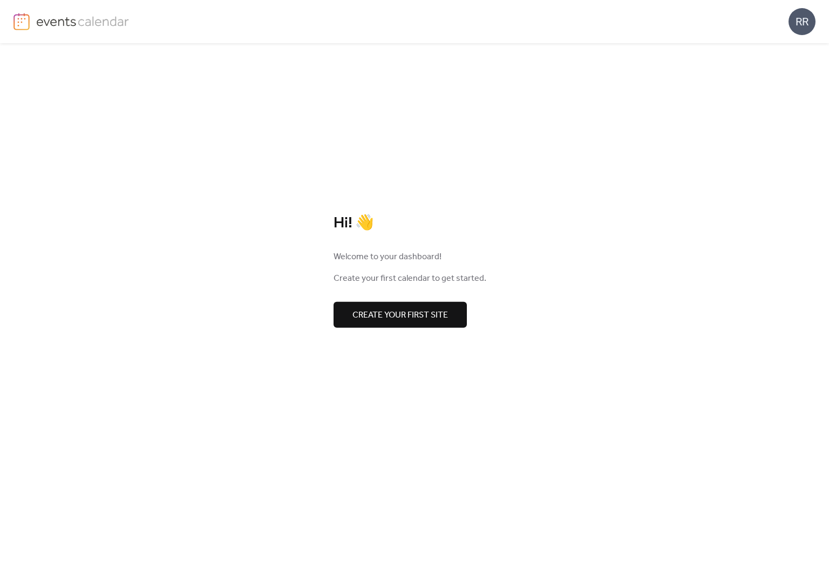
click at [429, 318] on span "Create your first site" at bounding box center [400, 314] width 96 height 13
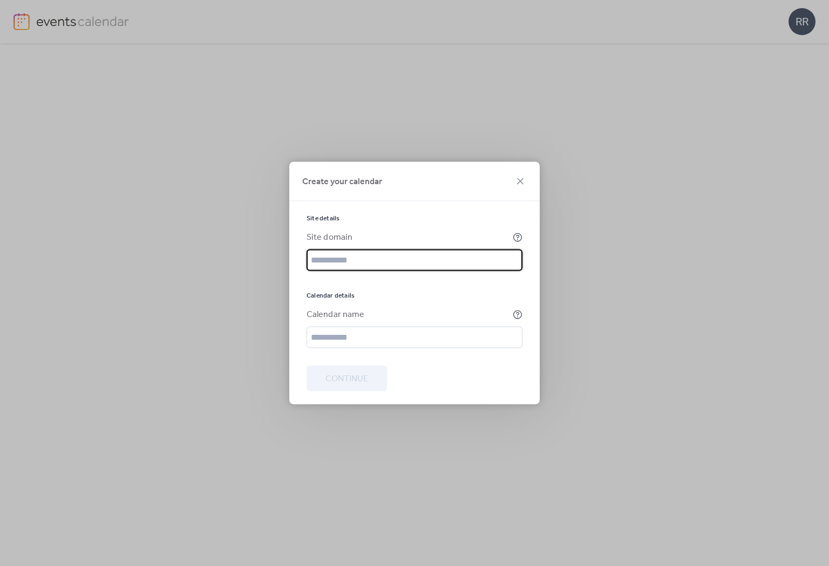
click at [390, 260] on input "text" at bounding box center [415, 260] width 216 height 22
type input "*****"
click at [385, 331] on input "text" at bounding box center [415, 338] width 216 height 22
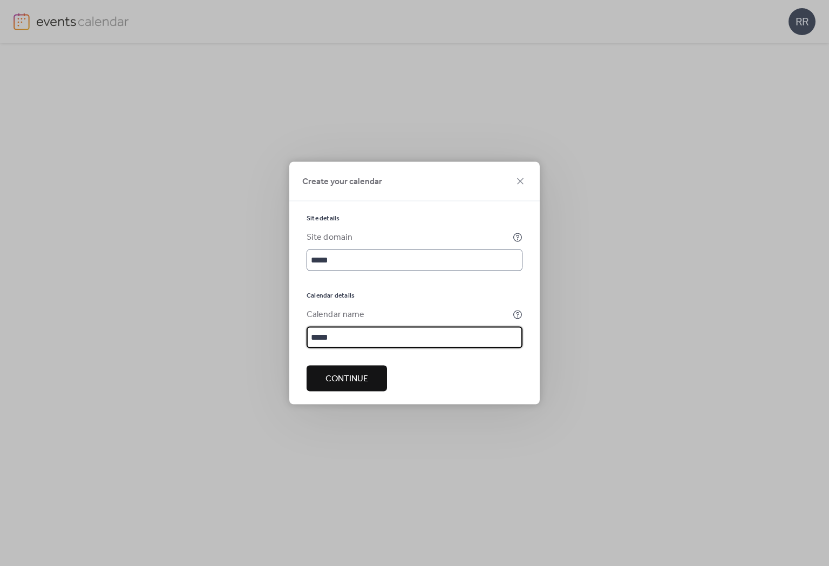
type input "*****"
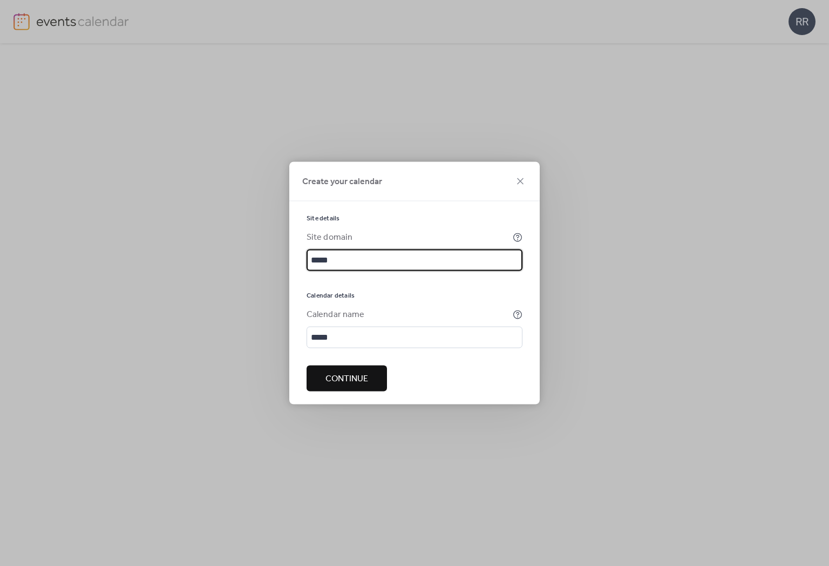
click at [349, 261] on input "*****" at bounding box center [415, 260] width 216 height 22
type input "*********"
click at [343, 384] on span "Continue" at bounding box center [346, 378] width 43 height 13
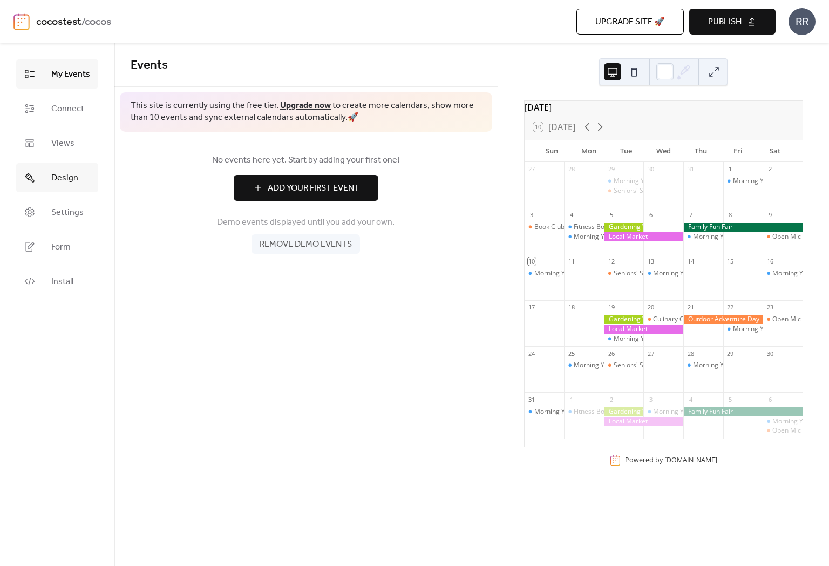
click at [67, 190] on link "Design" at bounding box center [57, 177] width 82 height 29
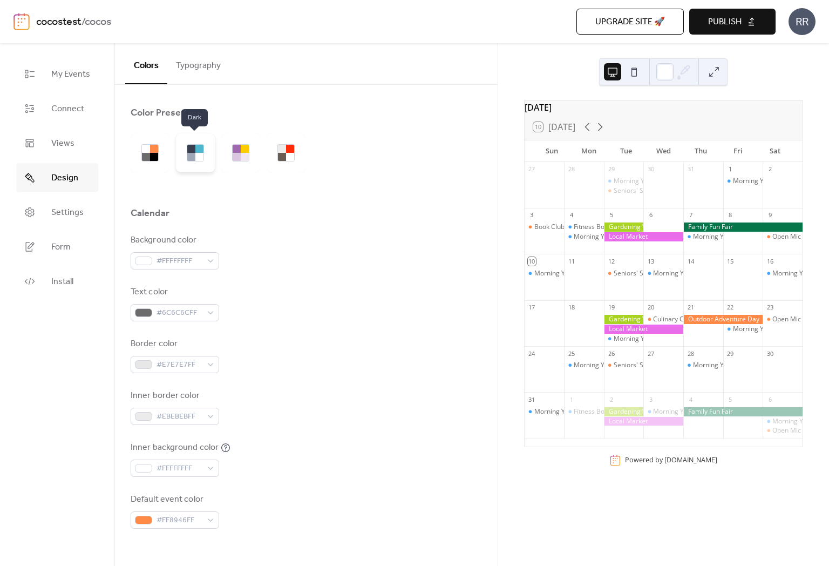
click at [202, 154] on div at bounding box center [199, 157] width 8 height 8
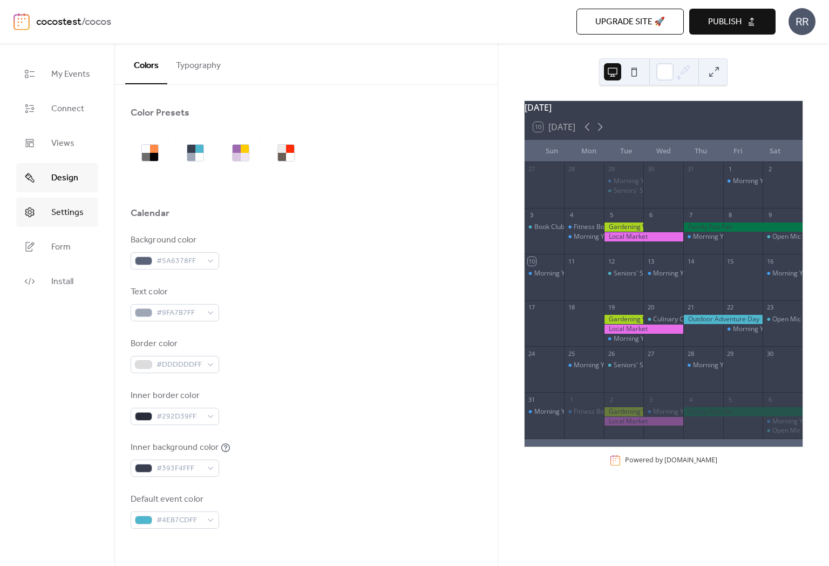
click at [76, 213] on span "Settings" at bounding box center [67, 212] width 32 height 13
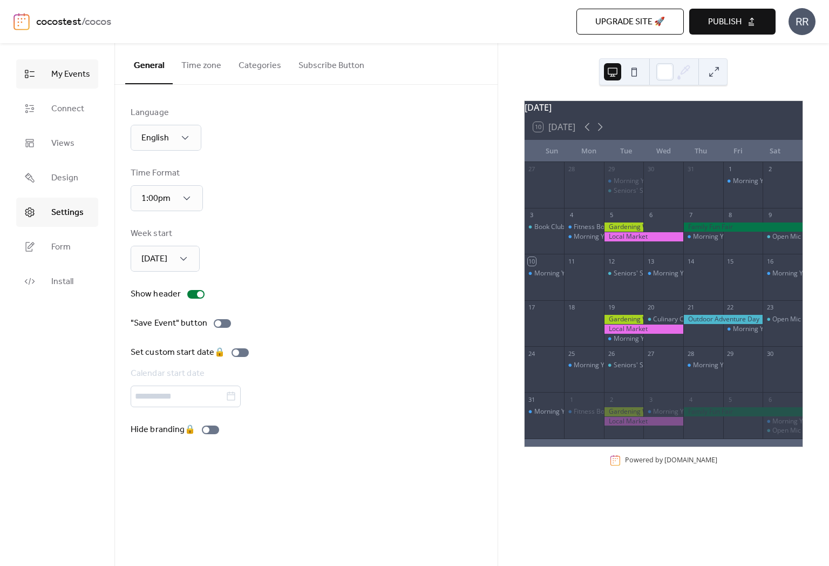
click at [71, 70] on span "My Events" at bounding box center [70, 74] width 39 height 13
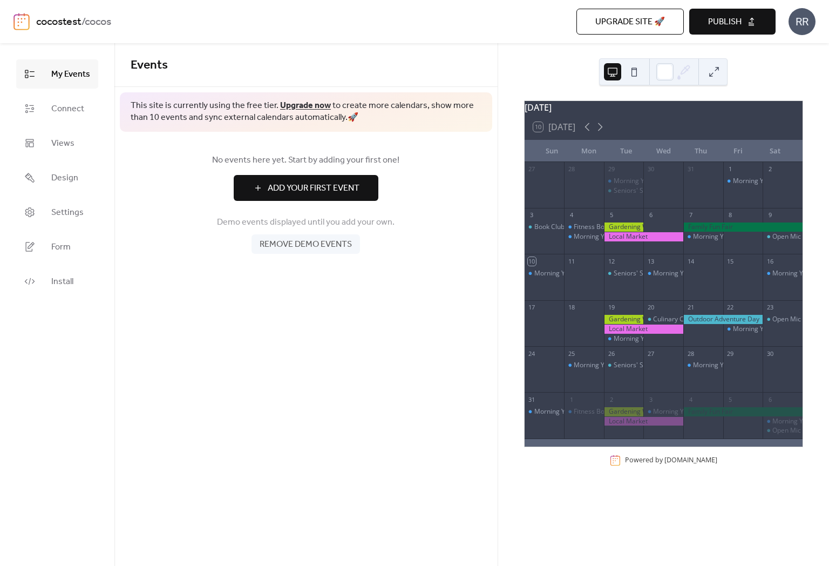
click at [341, 192] on span "Add Your First Event" at bounding box center [314, 188] width 92 height 13
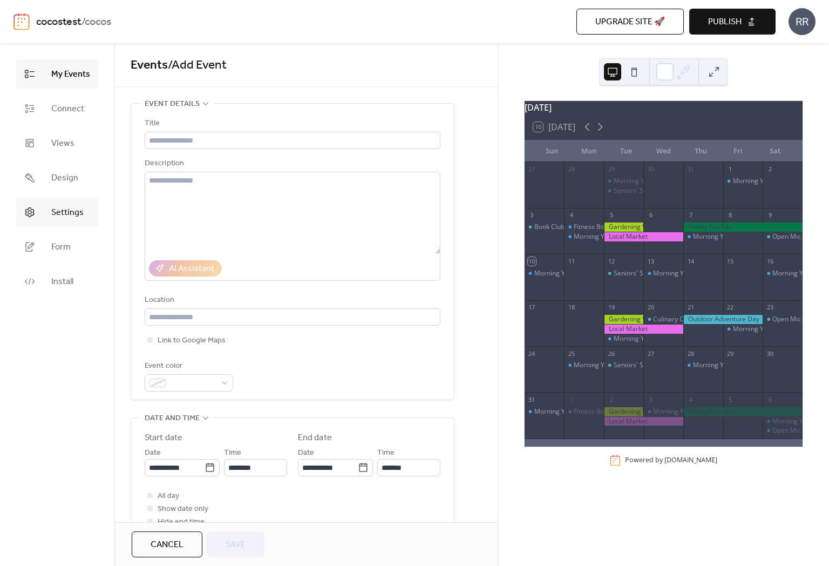
click at [73, 214] on span "Settings" at bounding box center [67, 212] width 32 height 13
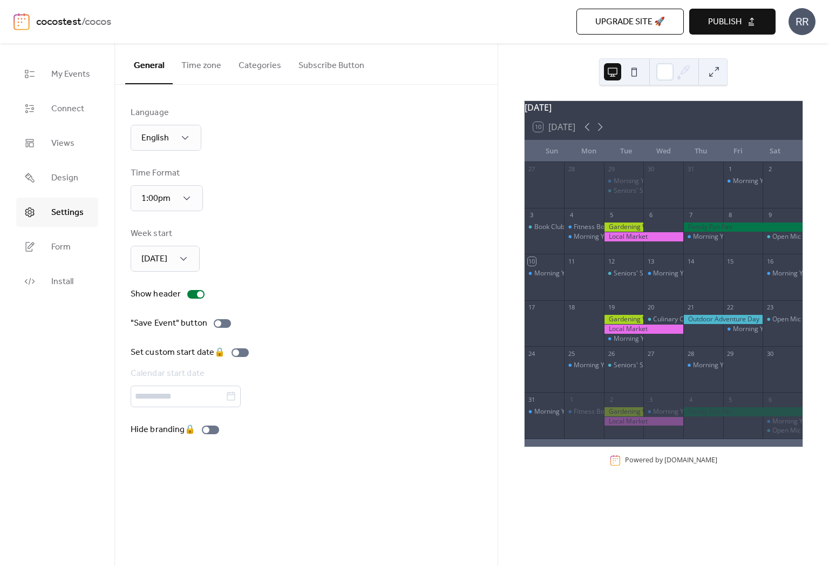
click at [709, 75] on button at bounding box center [713, 71] width 17 height 17
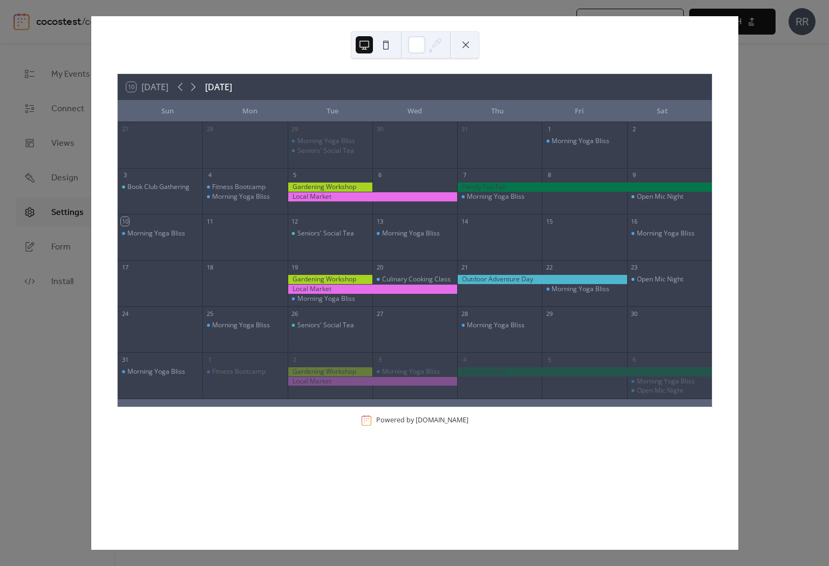
click at [91, 416] on div "10 [DATE] [DATE] Sun Mon Tue Wed Thu Fri Sat 27 28 29 Morning Yoga Bliss Senior…" at bounding box center [415, 282] width 648 height 533
click at [738, 63] on div "10 [DATE] [DATE] Sun Mon Tue Wed Thu Fri Sat 27 28 29 Morning Yoga Bliss Senior…" at bounding box center [415, 282] width 648 height 533
click at [469, 47] on button at bounding box center [465, 44] width 17 height 17
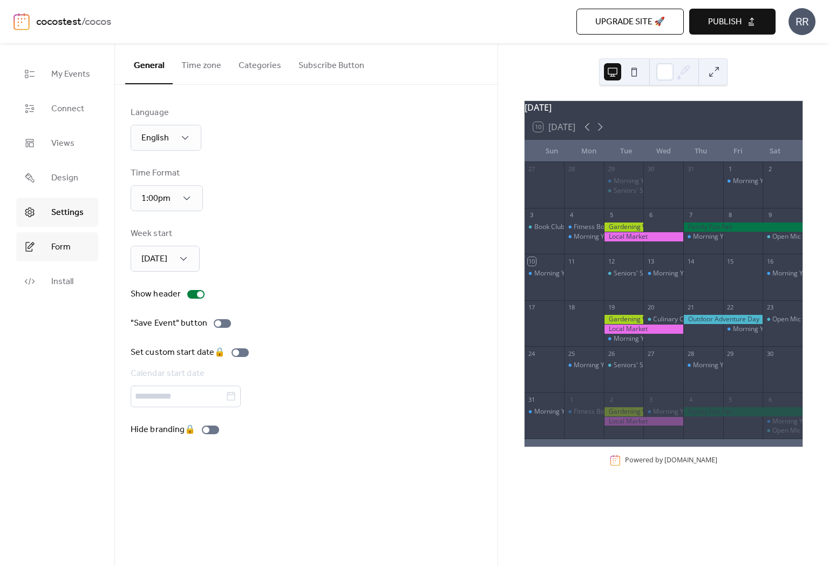
click at [70, 246] on span "Form" at bounding box center [60, 247] width 19 height 13
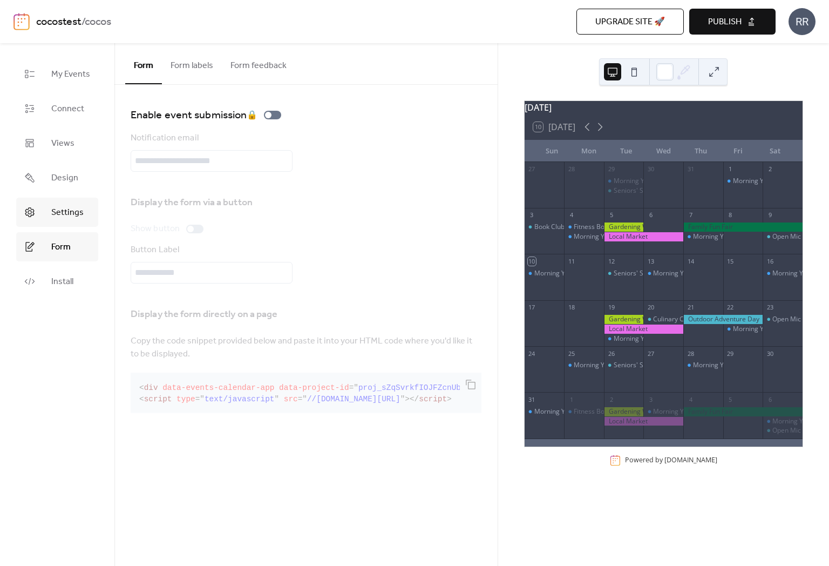
click at [71, 219] on span "Settings" at bounding box center [67, 212] width 32 height 13
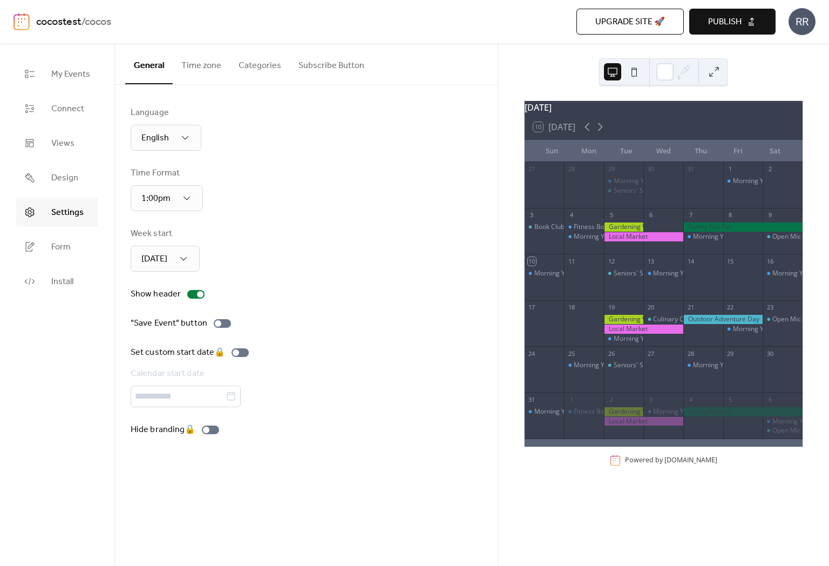
click at [201, 63] on button "Time zone" at bounding box center [201, 63] width 57 height 40
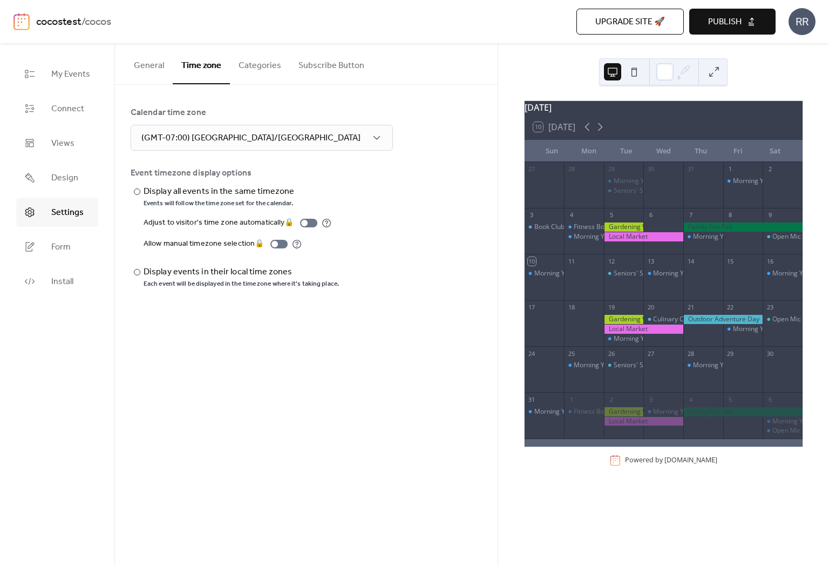
click at [309, 62] on button "Subscribe Button" at bounding box center [331, 63] width 83 height 40
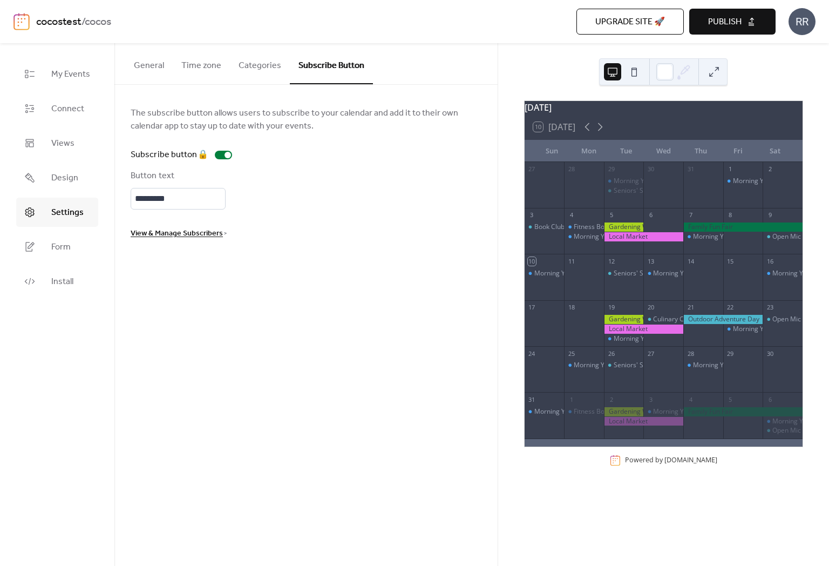
click at [261, 64] on button "Categories" at bounding box center [260, 63] width 60 height 40
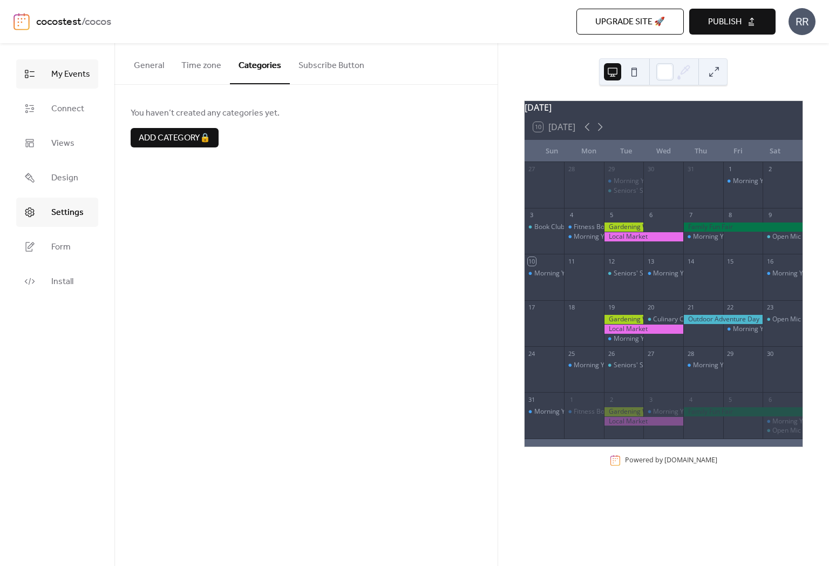
click at [47, 88] on link "My Events" at bounding box center [57, 73] width 82 height 29
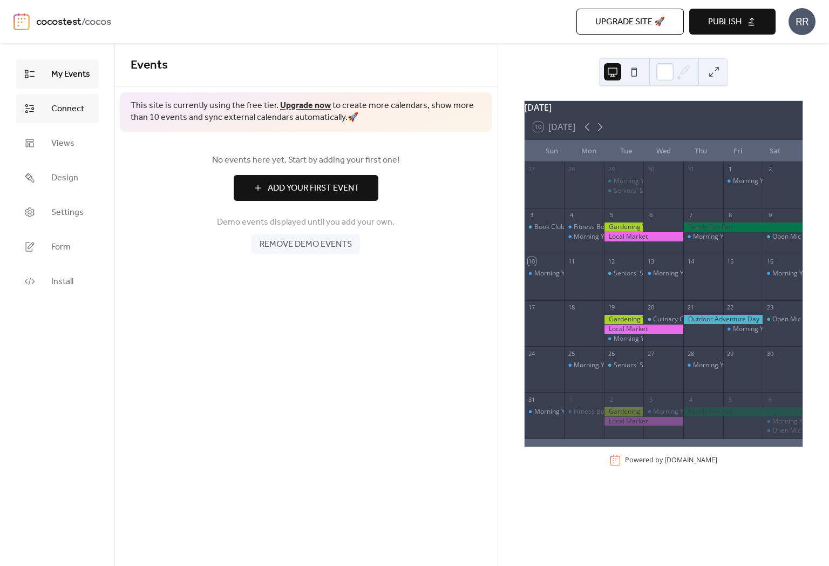
click at [66, 108] on span "Connect" at bounding box center [67, 109] width 33 height 13
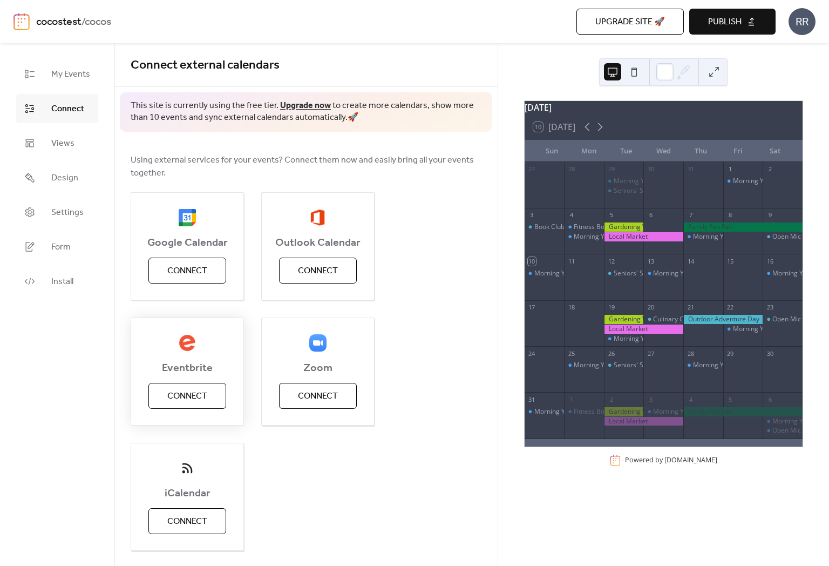
click at [174, 393] on span "Connect" at bounding box center [187, 396] width 40 height 13
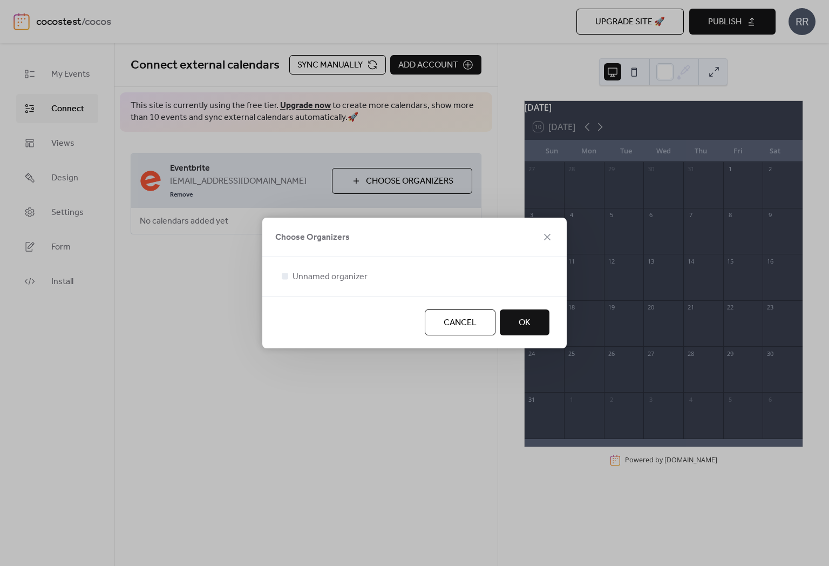
click at [541, 328] on button "OK" at bounding box center [525, 322] width 50 height 26
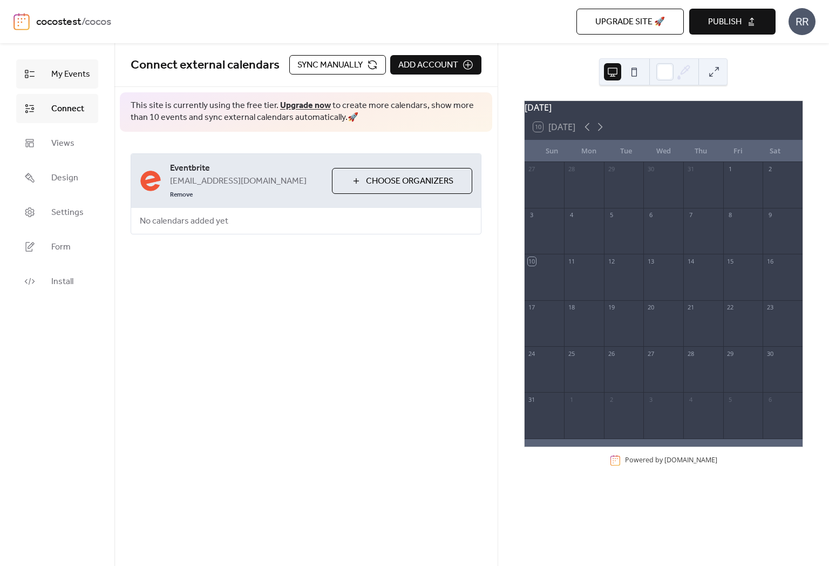
click at [62, 84] on link "My Events" at bounding box center [57, 73] width 82 height 29
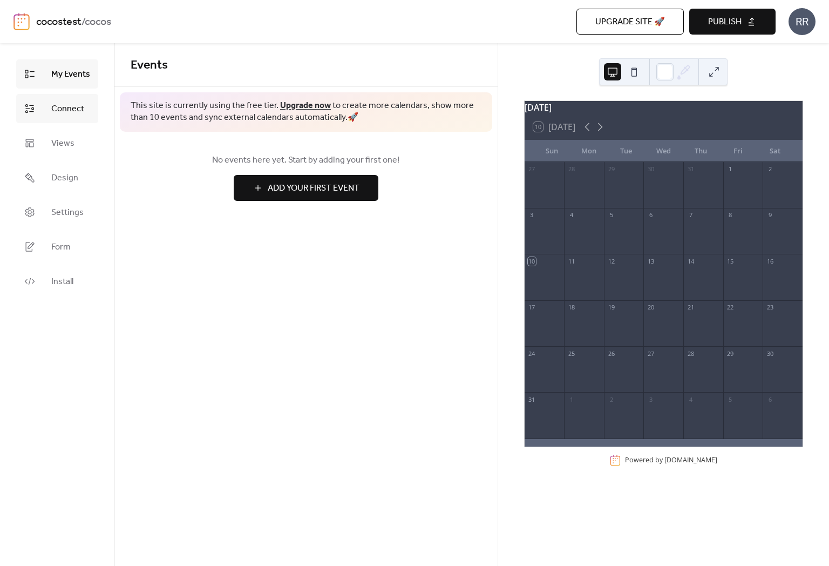
click at [63, 114] on span "Connect" at bounding box center [67, 109] width 33 height 13
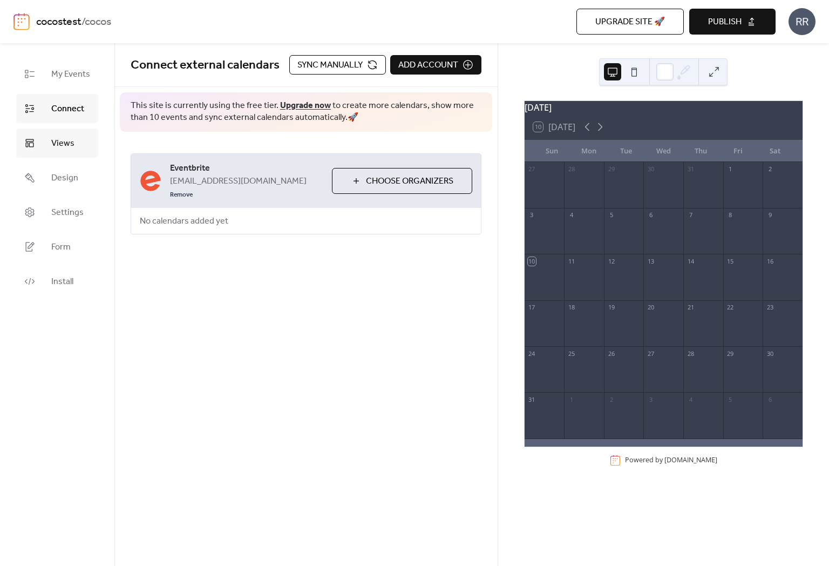
click at [66, 143] on span "Views" at bounding box center [62, 143] width 23 height 13
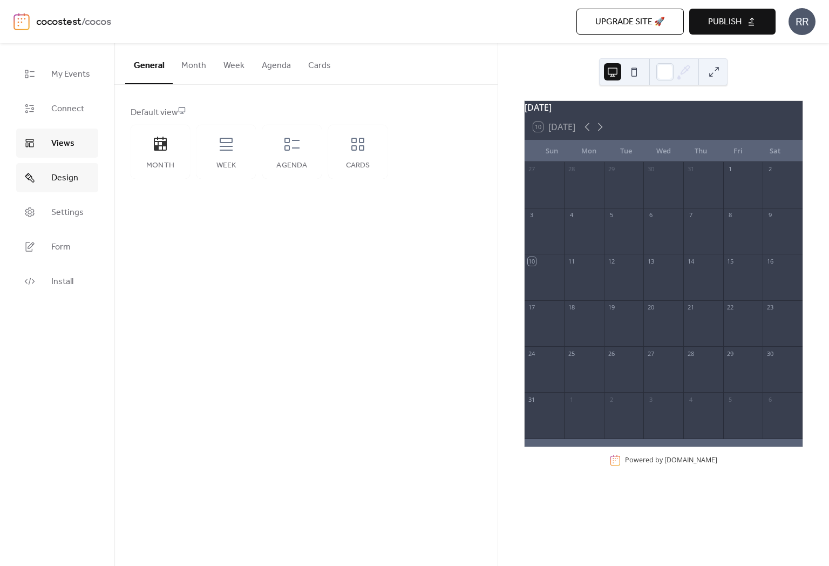
click at [66, 173] on span "Design" at bounding box center [64, 178] width 27 height 13
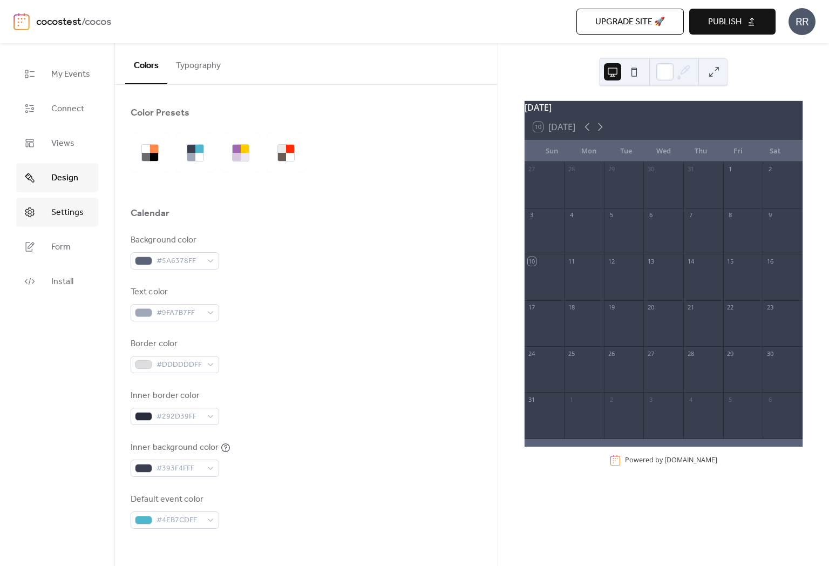
click at [66, 206] on span "Settings" at bounding box center [67, 212] width 32 height 13
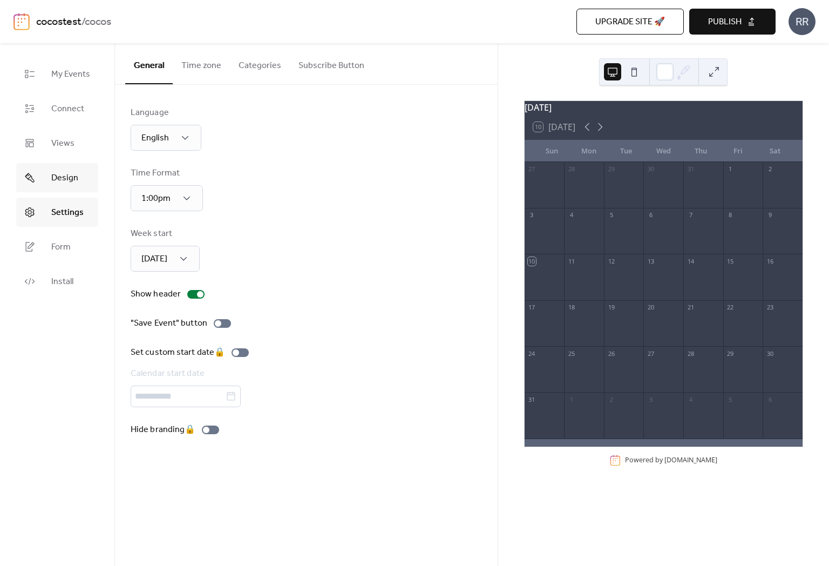
click at [67, 176] on span "Design" at bounding box center [64, 178] width 27 height 13
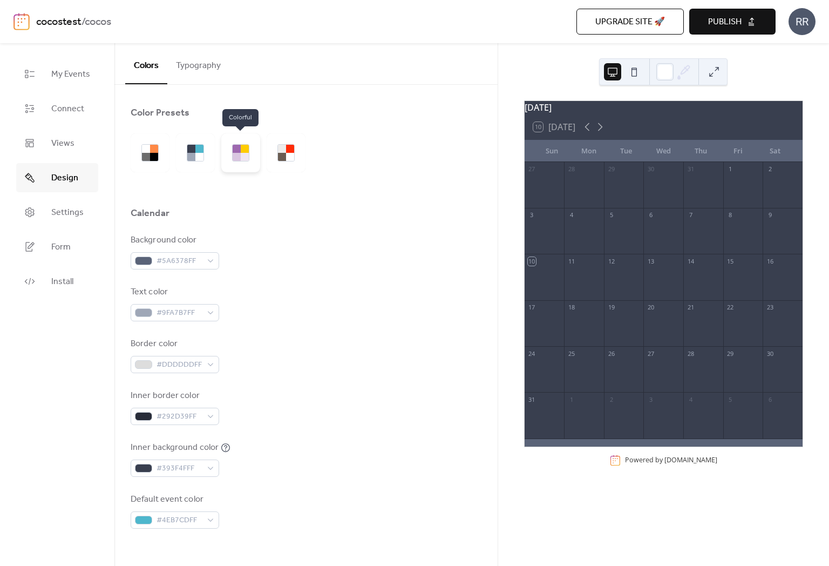
click at [236, 161] on div at bounding box center [240, 152] width 39 height 39
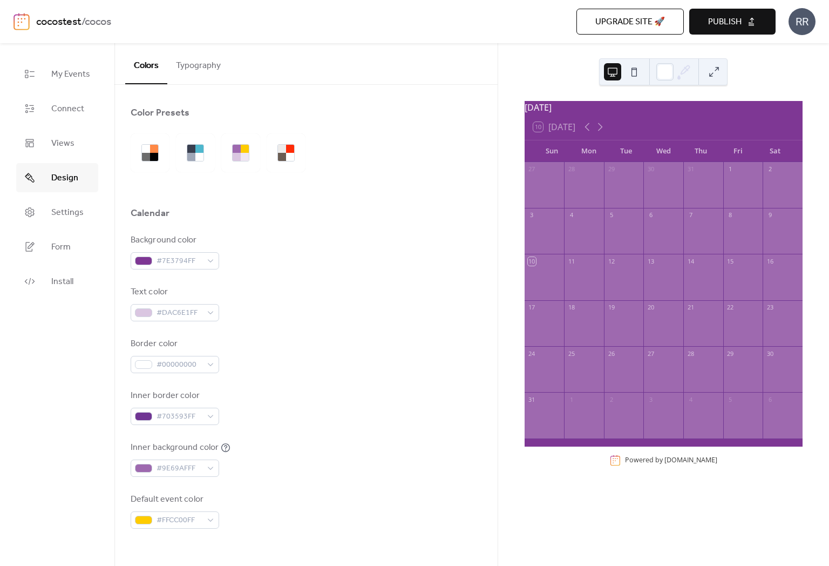
click at [316, 156] on div at bounding box center [306, 152] width 351 height 39
click at [293, 156] on div at bounding box center [290, 157] width 8 height 8
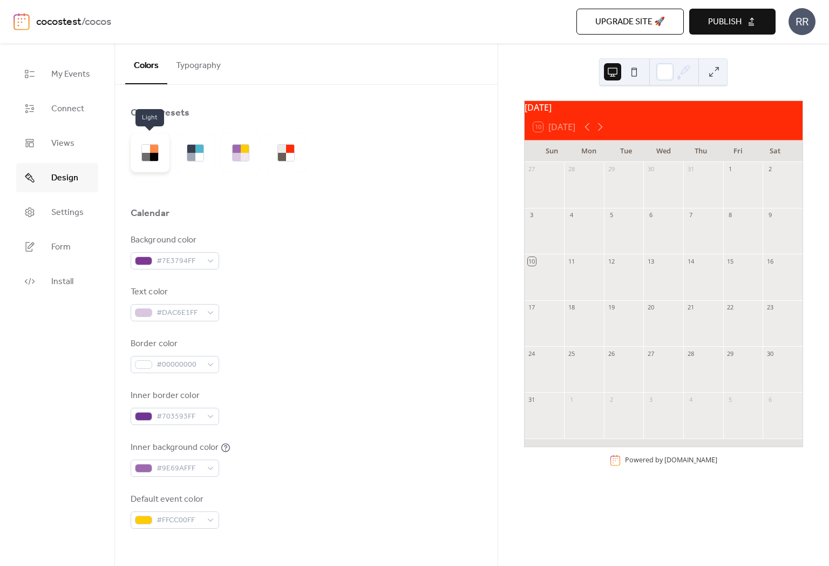
click at [161, 157] on div at bounding box center [150, 152] width 39 height 39
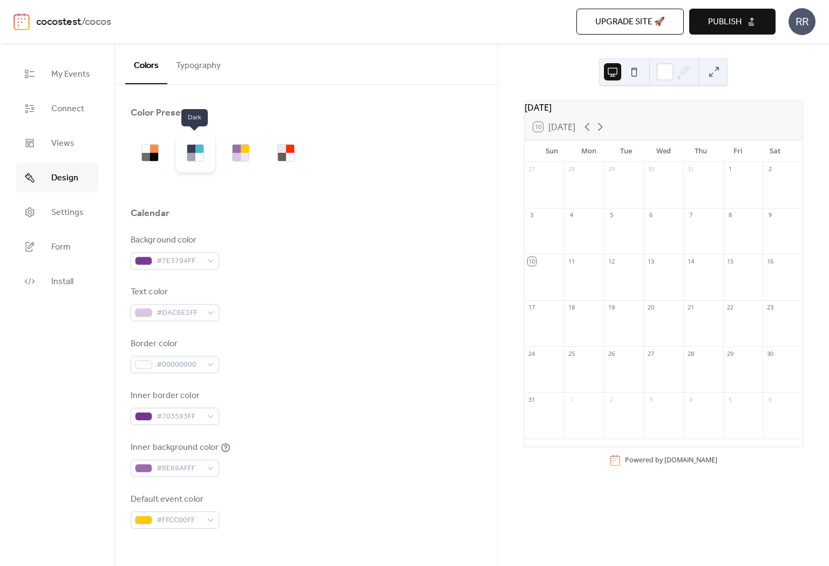
click at [192, 153] on div at bounding box center [191, 157] width 8 height 8
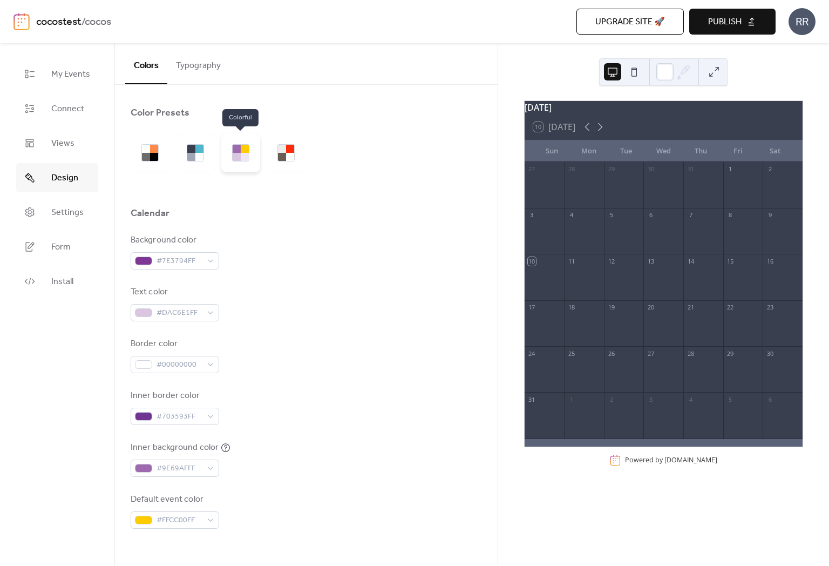
click at [245, 158] on div at bounding box center [245, 157] width 8 height 8
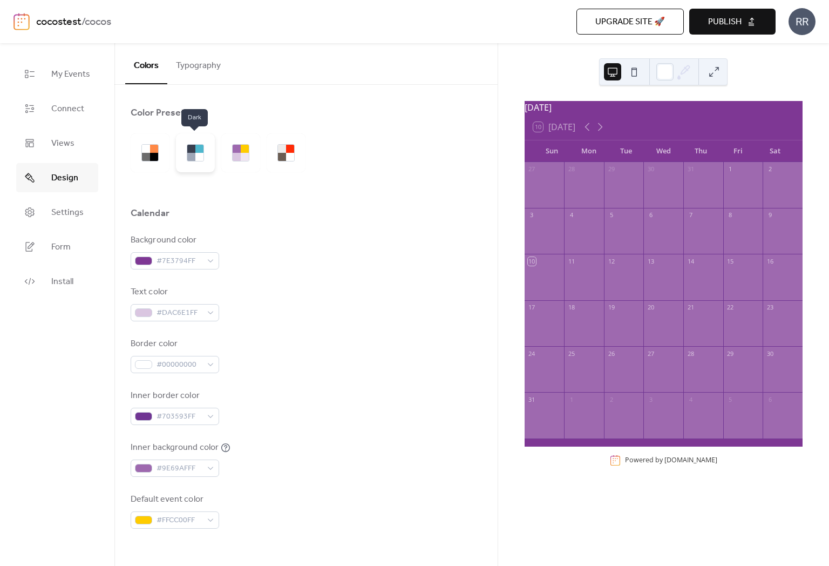
click at [178, 158] on div at bounding box center [195, 152] width 39 height 39
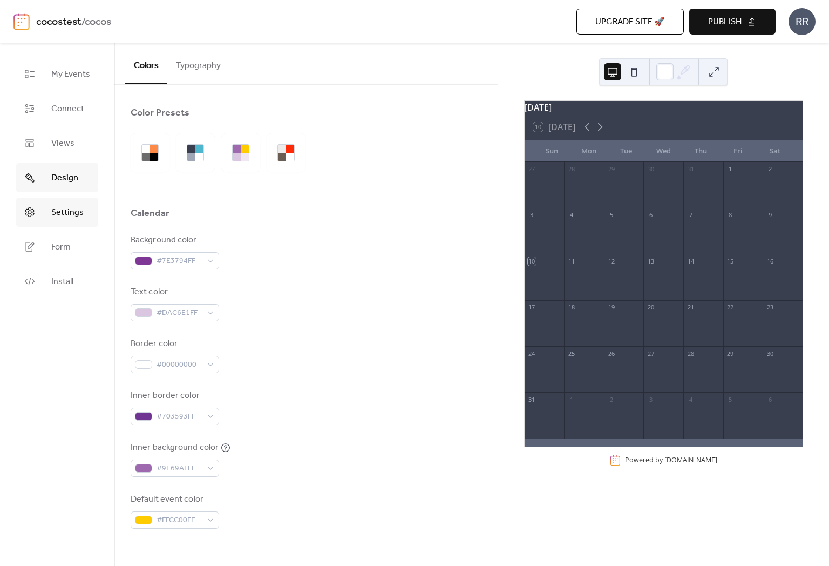
click at [70, 202] on link "Settings" at bounding box center [57, 212] width 82 height 29
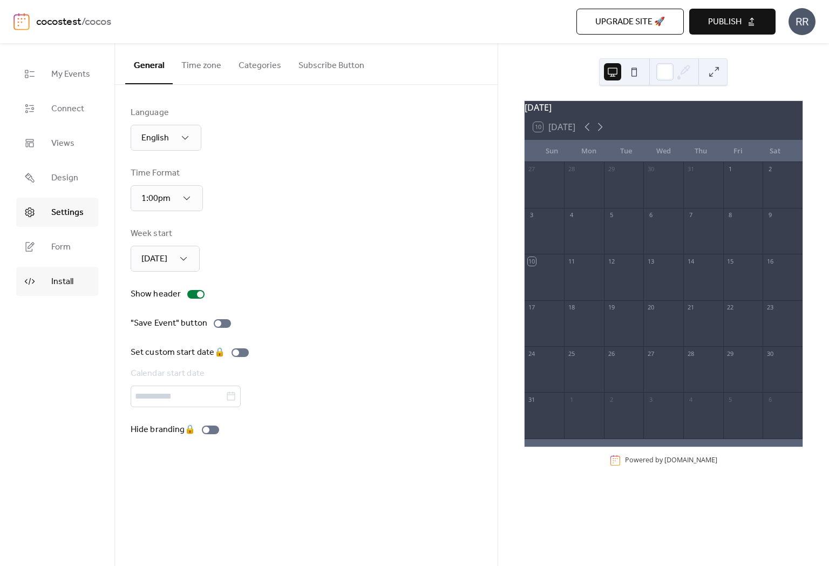
click at [63, 276] on span "Install" at bounding box center [62, 281] width 22 height 13
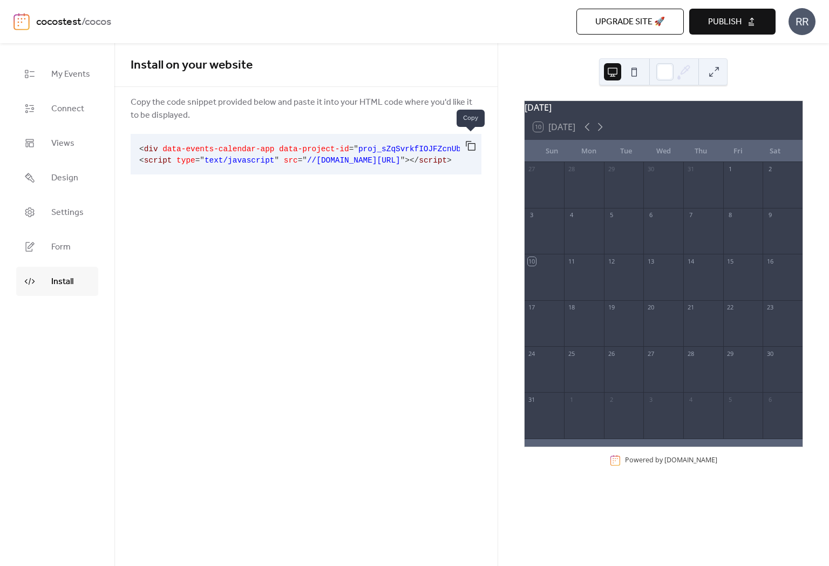
click at [475, 148] on button "button" at bounding box center [471, 146] width 22 height 24
click at [362, 204] on div "Install on your website Copy the code snippet provided below and paste it into …" at bounding box center [305, 304] width 383 height 522
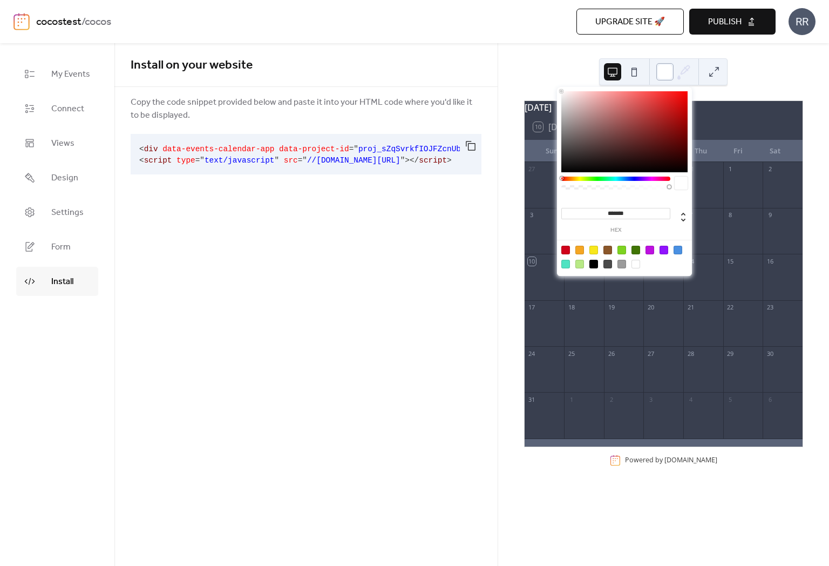
click at [662, 71] on div at bounding box center [664, 71] width 17 height 17
click at [595, 125] on div at bounding box center [624, 131] width 126 height 81
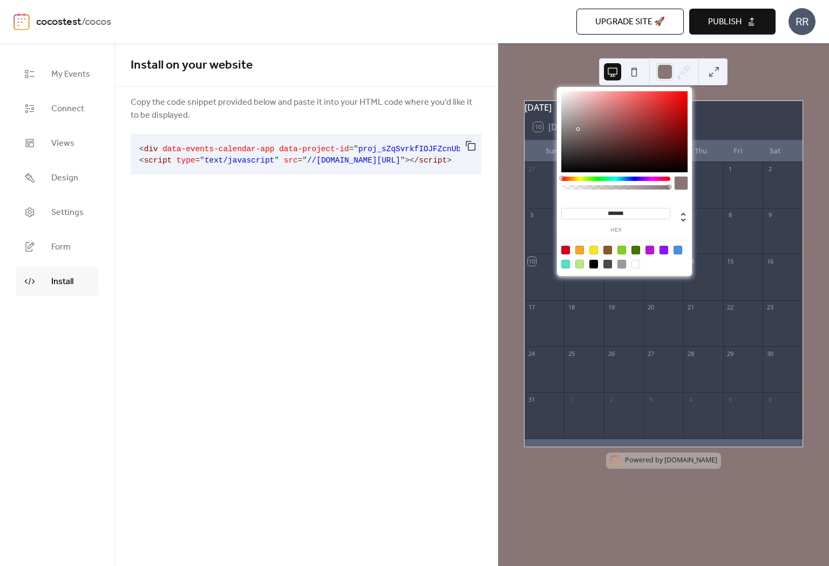
click at [579, 129] on div at bounding box center [624, 131] width 126 height 81
click at [568, 88] on div "******* hex" at bounding box center [624, 182] width 135 height 191
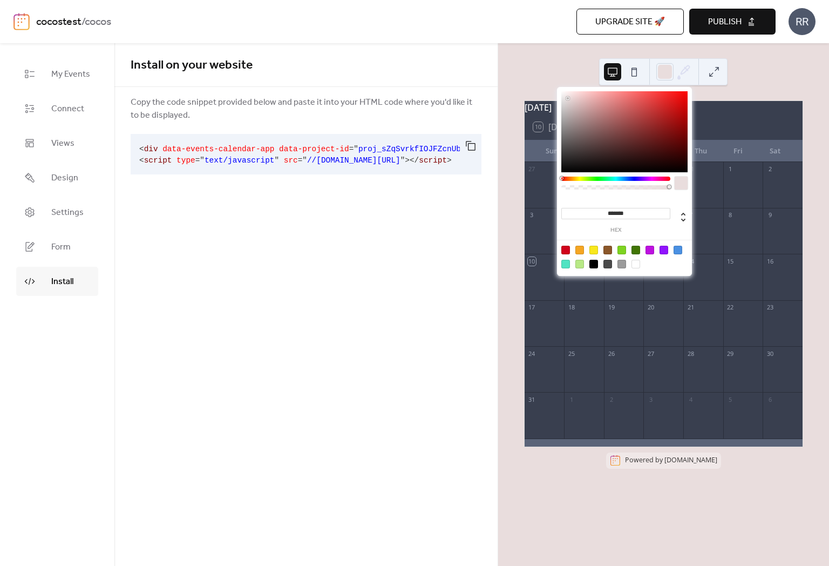
click at [568, 98] on div at bounding box center [624, 131] width 126 height 81
click at [574, 140] on div at bounding box center [624, 131] width 126 height 81
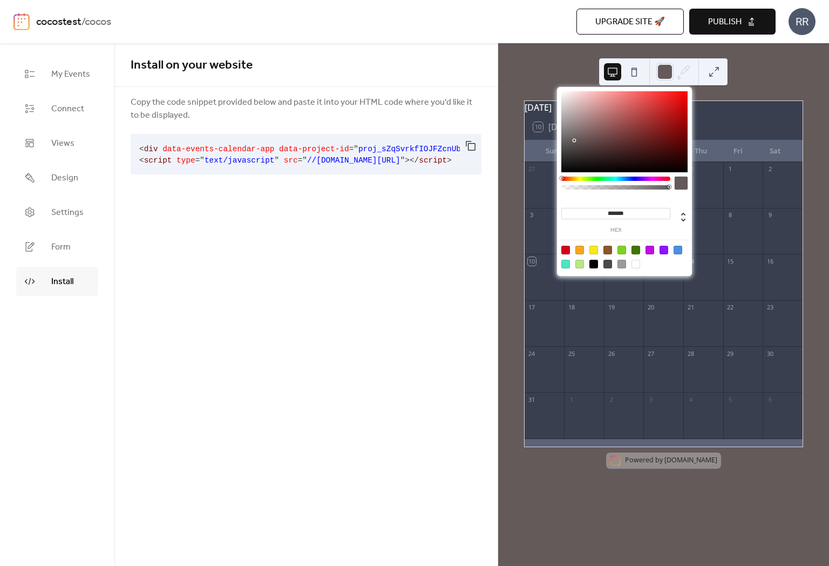
type input "*******"
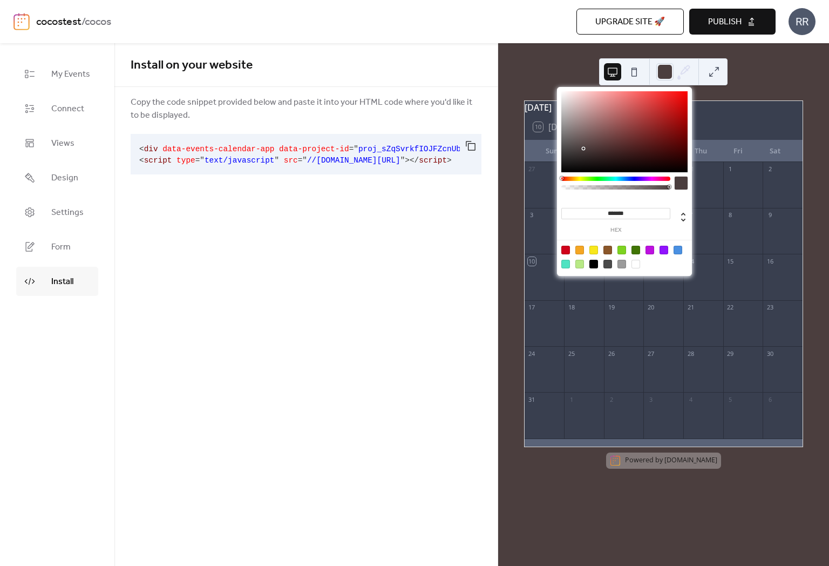
click at [582, 148] on div at bounding box center [624, 131] width 126 height 81
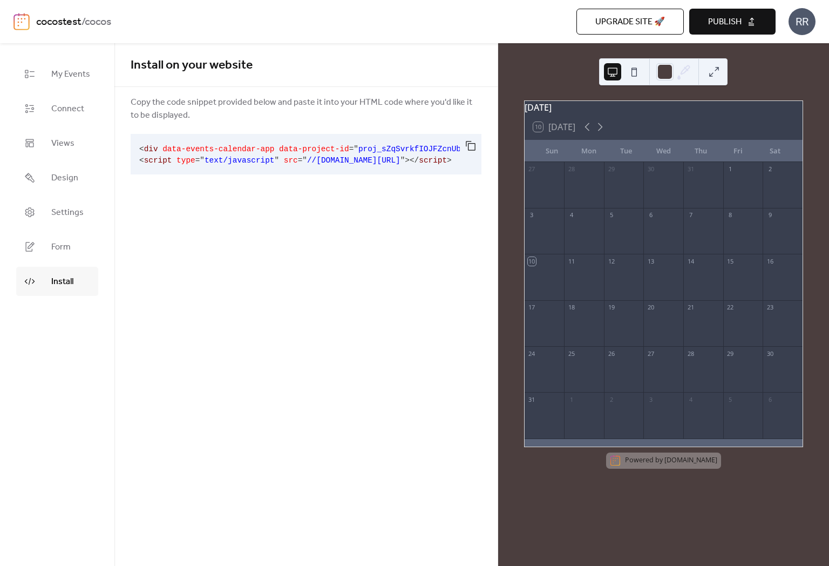
click at [395, 330] on div "Install on your website Copy the code snippet provided below and paste it into …" at bounding box center [305, 304] width 383 height 522
click at [65, 173] on span "Design" at bounding box center [64, 178] width 27 height 13
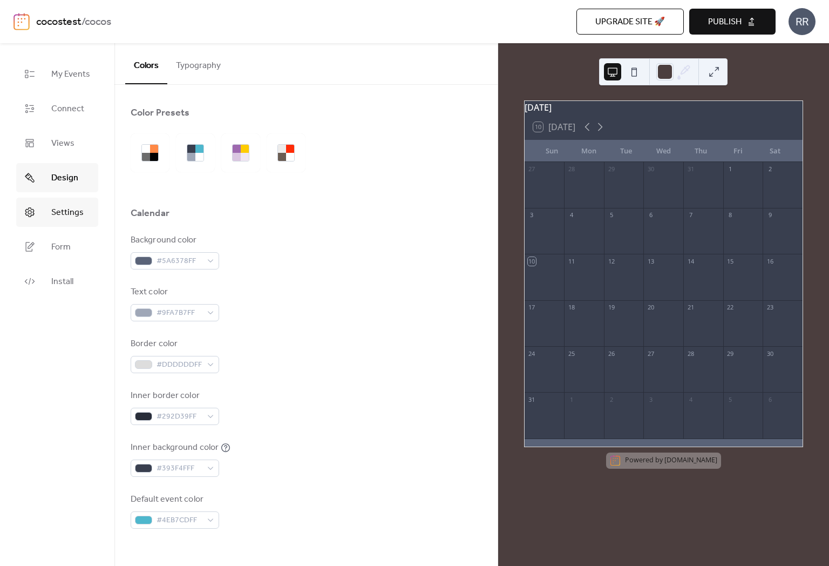
click at [78, 212] on span "Settings" at bounding box center [67, 212] width 32 height 13
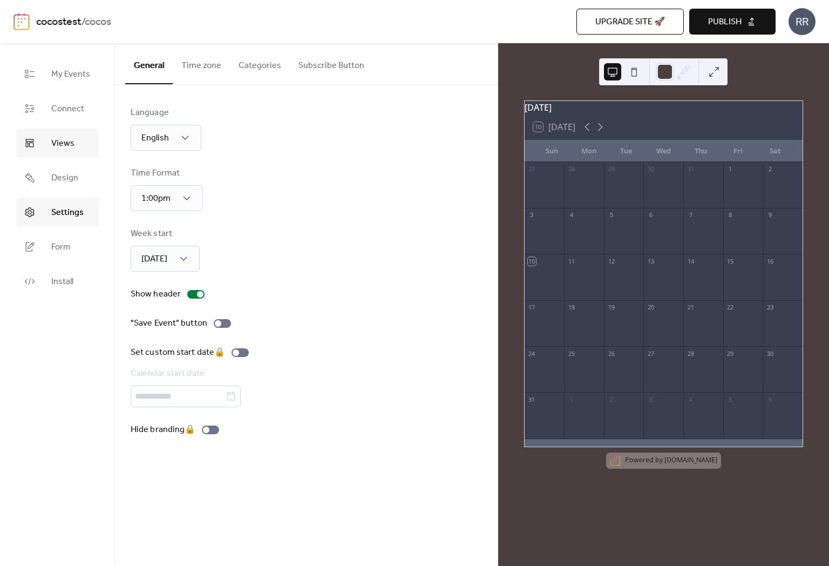
click at [73, 149] on span "Views" at bounding box center [62, 143] width 23 height 13
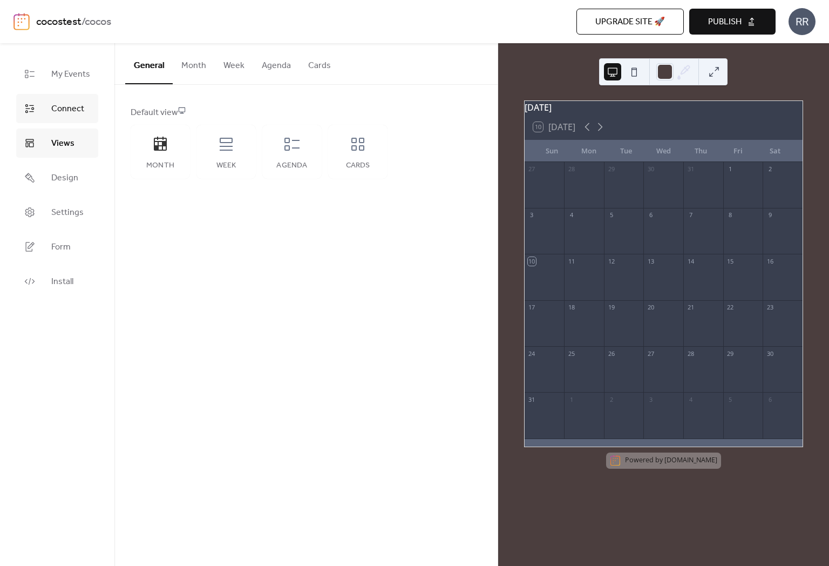
click at [73, 113] on span "Connect" at bounding box center [67, 109] width 33 height 13
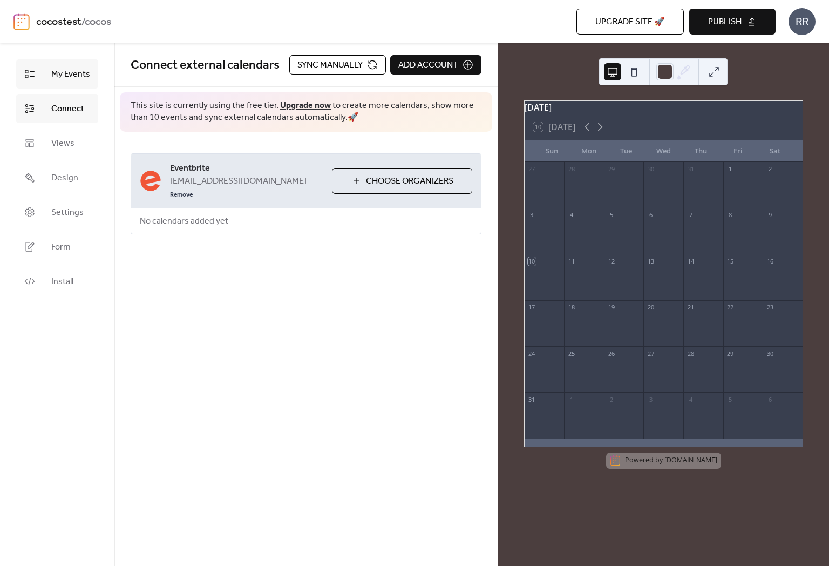
click at [77, 73] on span "My Events" at bounding box center [70, 74] width 39 height 13
